Goal: Task Accomplishment & Management: Use online tool/utility

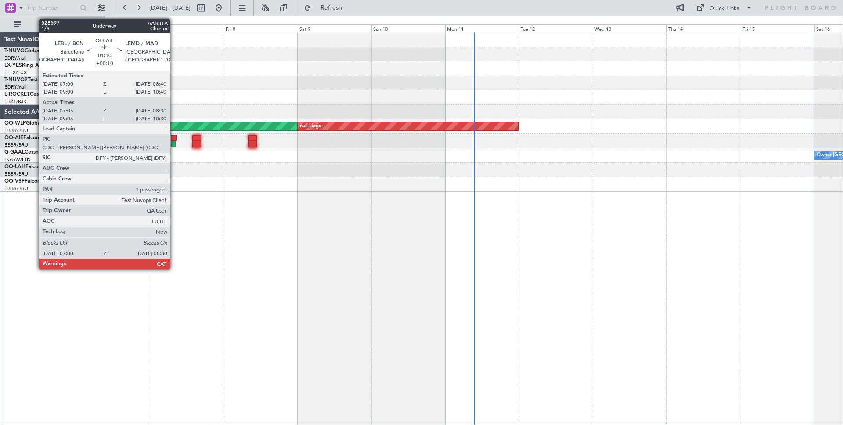
click at [174, 139] on div at bounding box center [173, 138] width 5 height 6
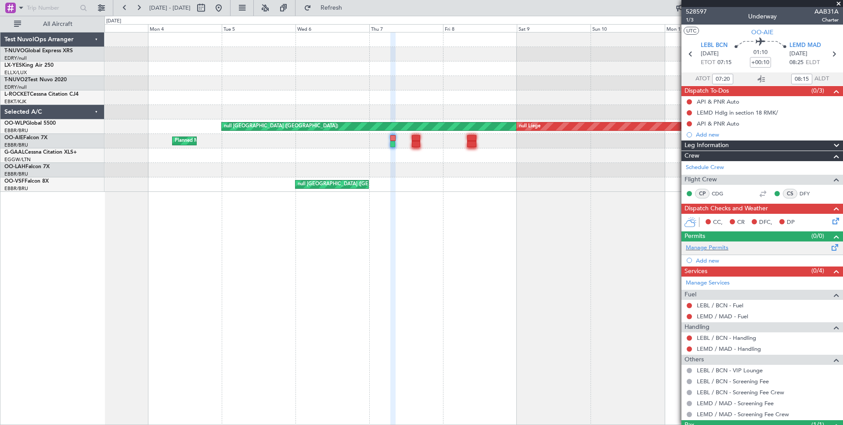
click at [835, 249] on span at bounding box center [835, 245] width 11 height 7
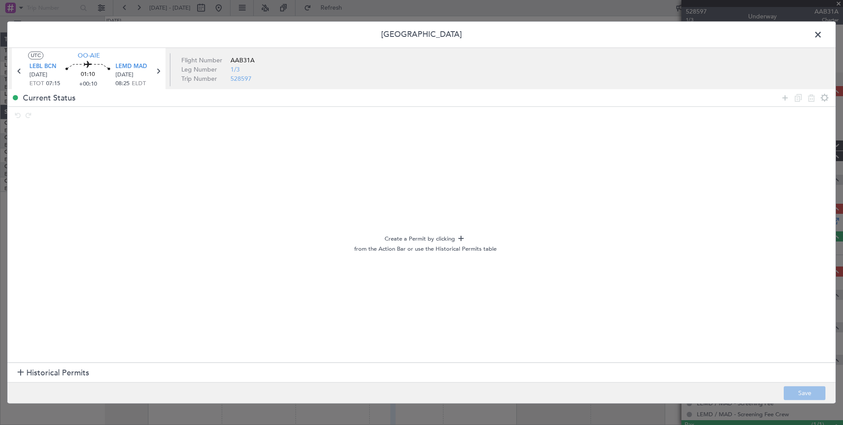
click at [460, 240] on icon at bounding box center [461, 239] width 11 height 11
click at [786, 95] on icon at bounding box center [785, 98] width 11 height 11
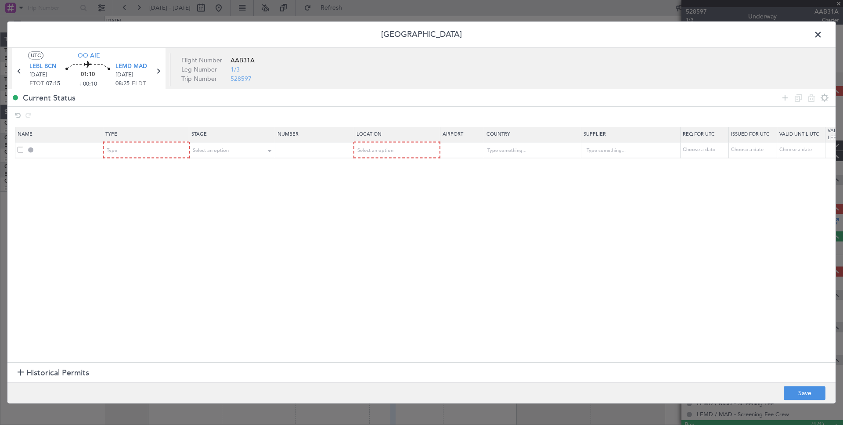
scroll to position [0, 0]
click at [157, 147] on div "Type" at bounding box center [143, 150] width 73 height 13
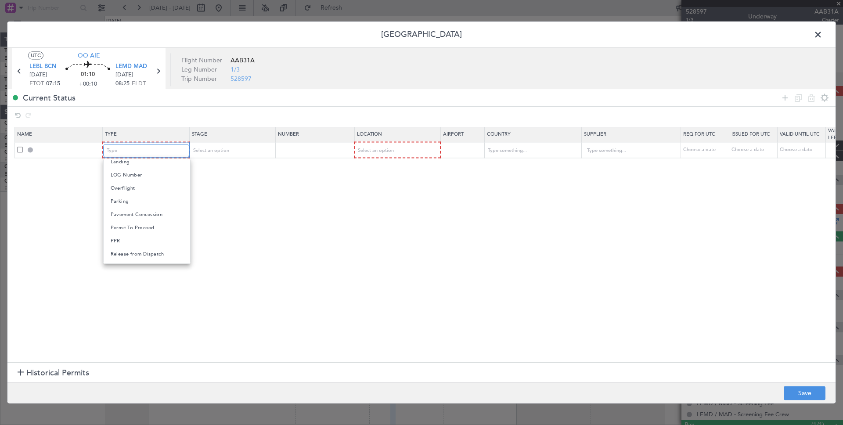
scroll to position [264, 0]
click at [152, 232] on mat-option "Slot" at bounding box center [147, 230] width 87 height 13
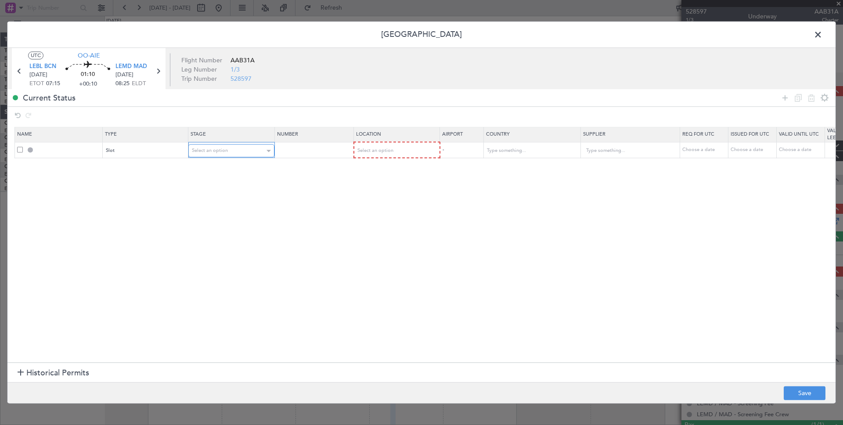
click at [237, 151] on div "Select an option" at bounding box center [228, 150] width 73 height 13
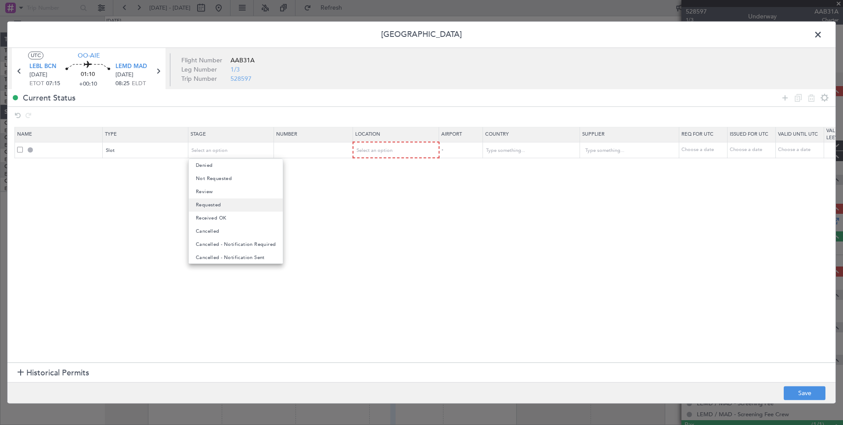
click at [240, 202] on mat-option "Requested" at bounding box center [236, 204] width 94 height 13
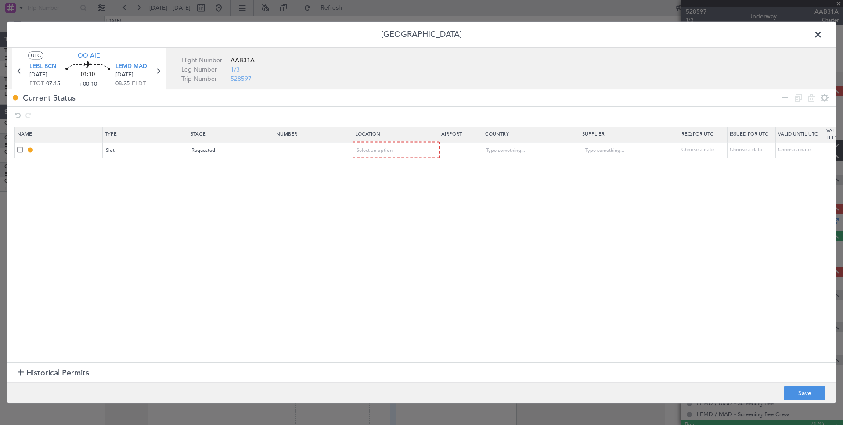
drag, startPoint x: 386, startPoint y: 229, endPoint x: 368, endPoint y: 228, distance: 17.6
click at [385, 229] on section "Name Type Stage Number Location Airport Country Supplier Req For Utc Issued For…" at bounding box center [421, 244] width 828 height 238
click at [240, 153] on div "Requested" at bounding box center [228, 150] width 73 height 13
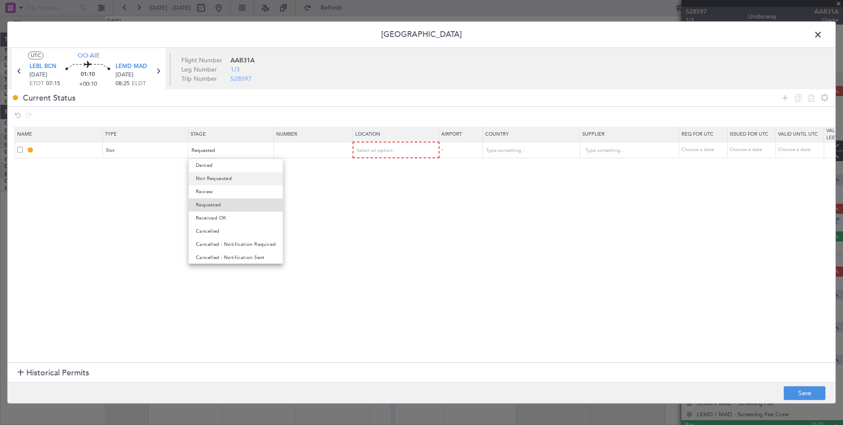
click at [222, 181] on span "Not Requested" at bounding box center [214, 178] width 36 height 13
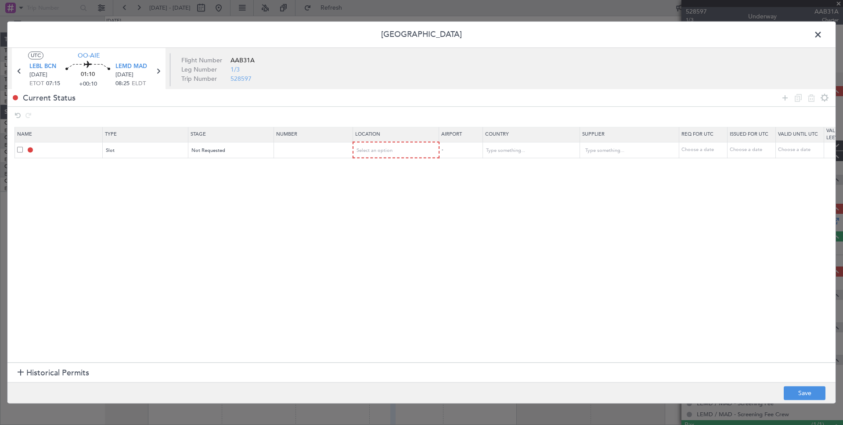
click at [397, 203] on section "Name Type Stage Number Location Airport Country Supplier Req For Utc Issued For…" at bounding box center [421, 244] width 828 height 238
click at [379, 151] on span "Select an option" at bounding box center [375, 151] width 36 height 7
click at [379, 165] on span "Departure" at bounding box center [373, 165] width 24 height 13
drag, startPoint x: 483, startPoint y: 245, endPoint x: 621, endPoint y: 267, distance: 139.1
click at [484, 245] on section "Name Type Stage Number Location Airport Country Supplier Req For Utc Issued For…" at bounding box center [421, 244] width 828 height 238
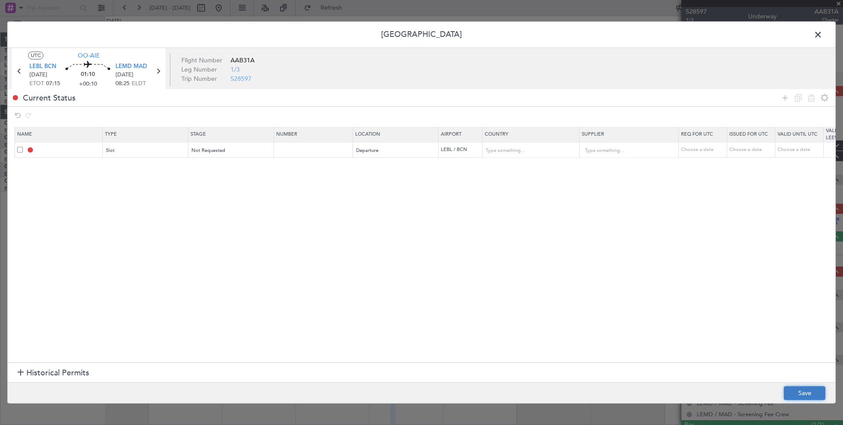
click at [808, 392] on button "Save" at bounding box center [805, 393] width 42 height 14
type input "LEBL DEP SLOT"
type input "[GEOGRAPHIC_DATA]"
type input "NNN"
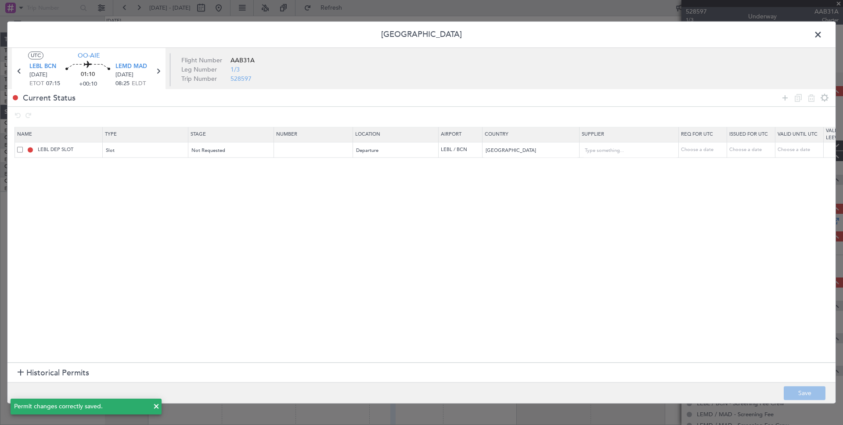
click at [822, 31] on span at bounding box center [822, 37] width 0 height 18
